Goal: Information Seeking & Learning: Learn about a topic

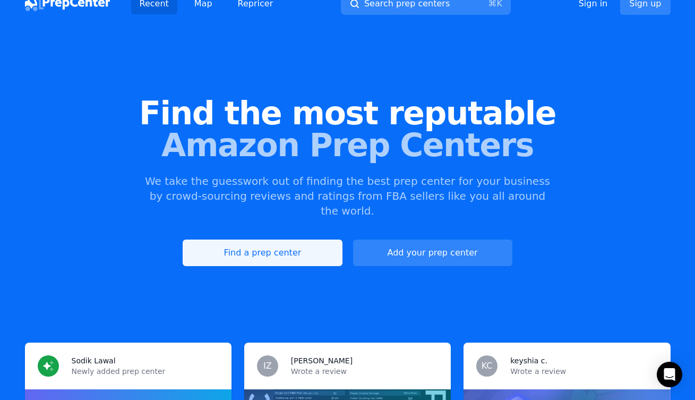
scroll to position [211, 0]
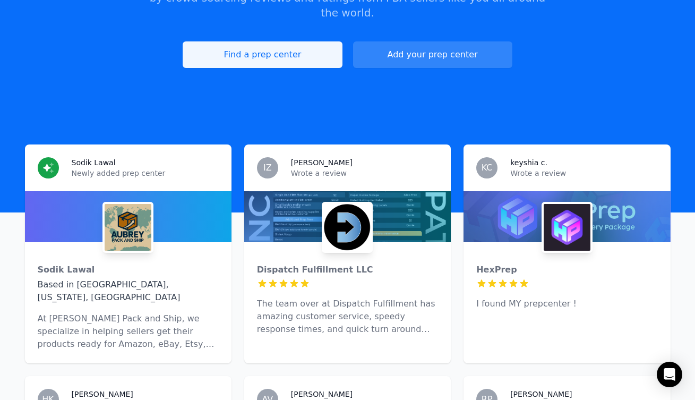
click at [244, 43] on link "Find a prep center" at bounding box center [262, 54] width 159 height 27
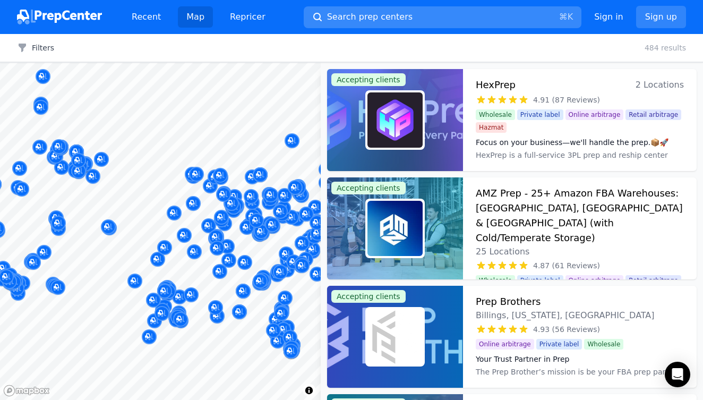
click at [363, 25] on button "Search prep centers ⌘ K" at bounding box center [443, 17] width 278 height 22
type input "l"
click at [366, 18] on div "l S&Z LLC [US_STATE], [GEOGRAPHIC_DATA] LastMile [GEOGRAPHIC_DATA], [GEOGRAPHIC…" at bounding box center [351, 200] width 703 height 400
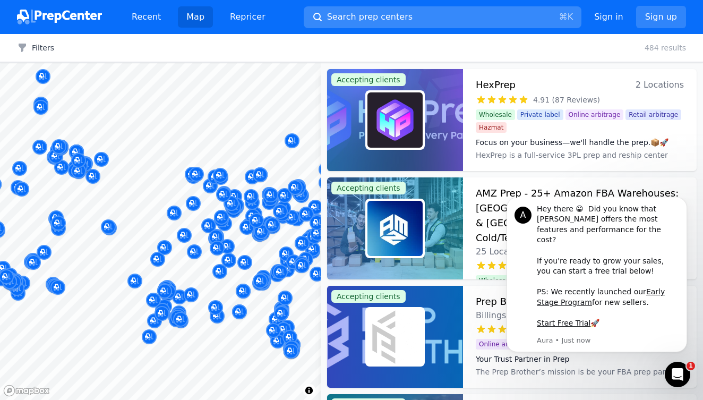
click at [341, 21] on span "Search prep centers" at bounding box center [369, 17] width 85 height 13
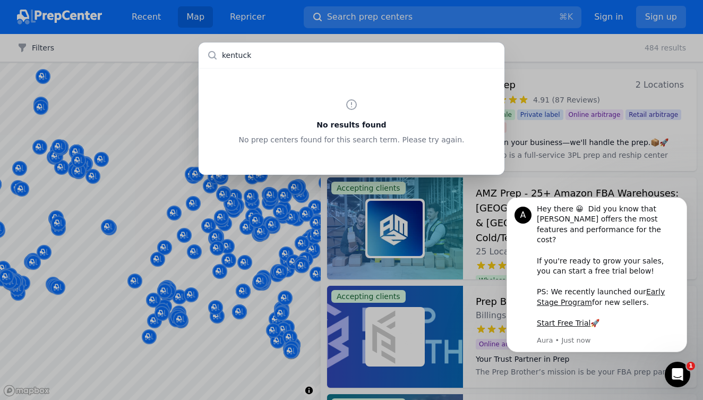
type input "[US_STATE]"
click at [263, 248] on div "No results found No prep centers found for this search term. Please try again." at bounding box center [351, 200] width 703 height 400
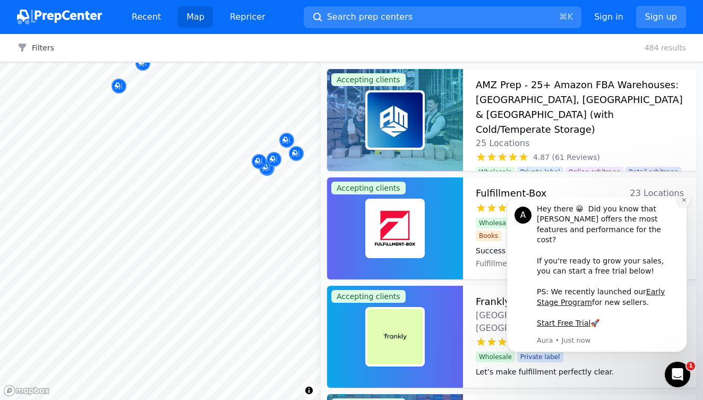
click at [682, 202] on icon "Dismiss notification" at bounding box center [684, 200] width 4 height 4
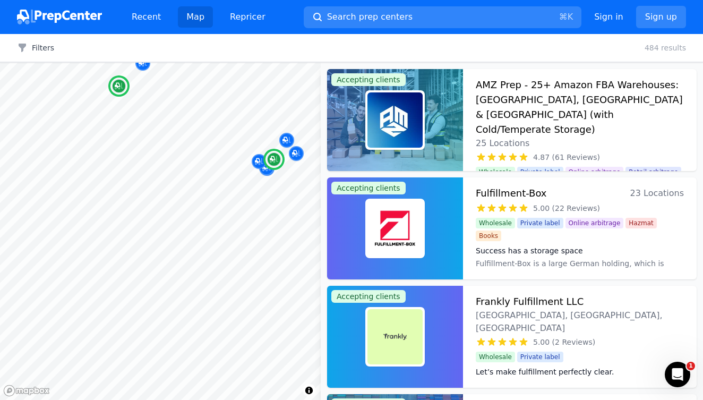
click at [537, 100] on h3 "AMZ Prep - 25+ Amazon FBA Warehouses: [GEOGRAPHIC_DATA], [GEOGRAPHIC_DATA] & [G…" at bounding box center [580, 107] width 208 height 59
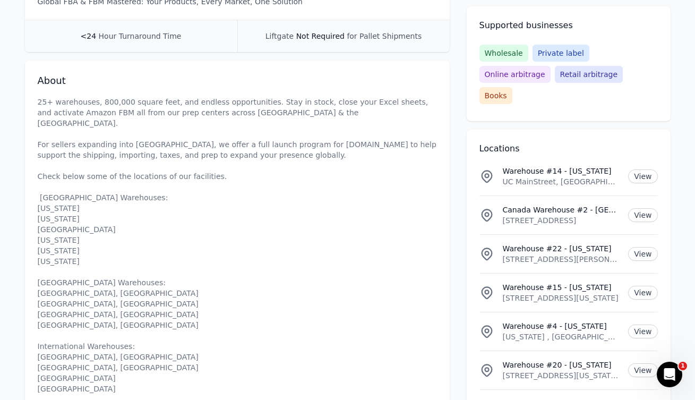
scroll to position [363, 0]
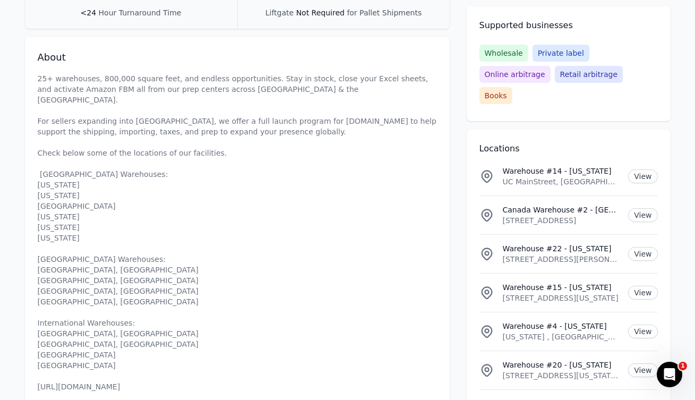
click at [96, 325] on p "25+ warehouses, 800,000 square feet, and endless opportunities. Stay in stock, …" at bounding box center [237, 232] width 399 height 319
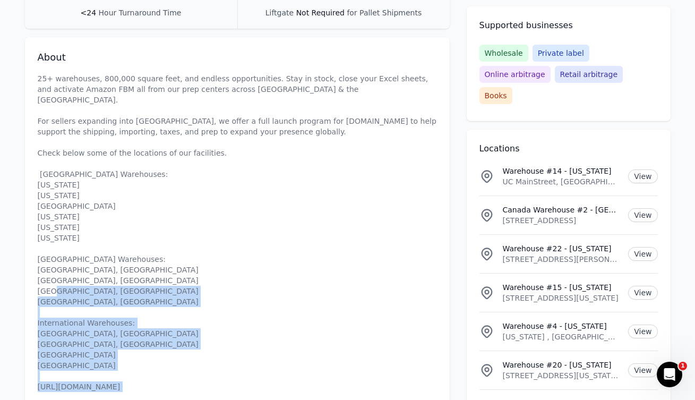
click at [96, 325] on p "25+ warehouses, 800,000 square feet, and endless opportunities. Stay in stock, …" at bounding box center [237, 232] width 399 height 319
click at [97, 330] on div "About 25+ warehouses, 800,000 square feet, and endless opportunities. Stay in s…" at bounding box center [237, 222] width 425 height 370
click at [113, 325] on p "25+ warehouses, 800,000 square feet, and endless opportunities. Stay in stock, …" at bounding box center [237, 232] width 399 height 319
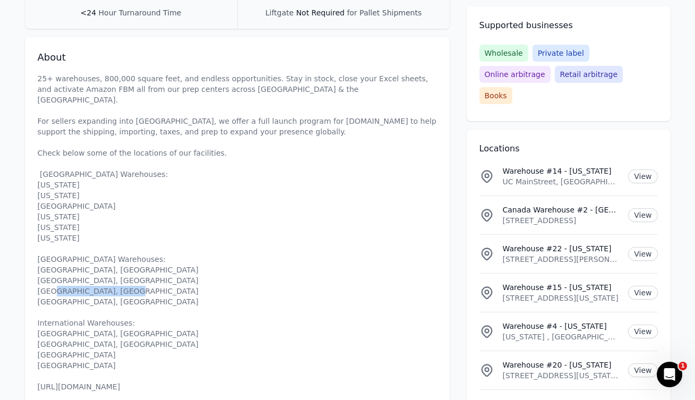
drag, startPoint x: 111, startPoint y: 325, endPoint x: 28, endPoint y: 328, distance: 82.8
click at [28, 328] on div "About 25+ warehouses, 800,000 square feet, and endless opportunities. Stay in s…" at bounding box center [237, 222] width 425 height 370
copy p "[URL][DOMAIN_NAME]"
